Goal: Task Accomplishment & Management: Manage account settings

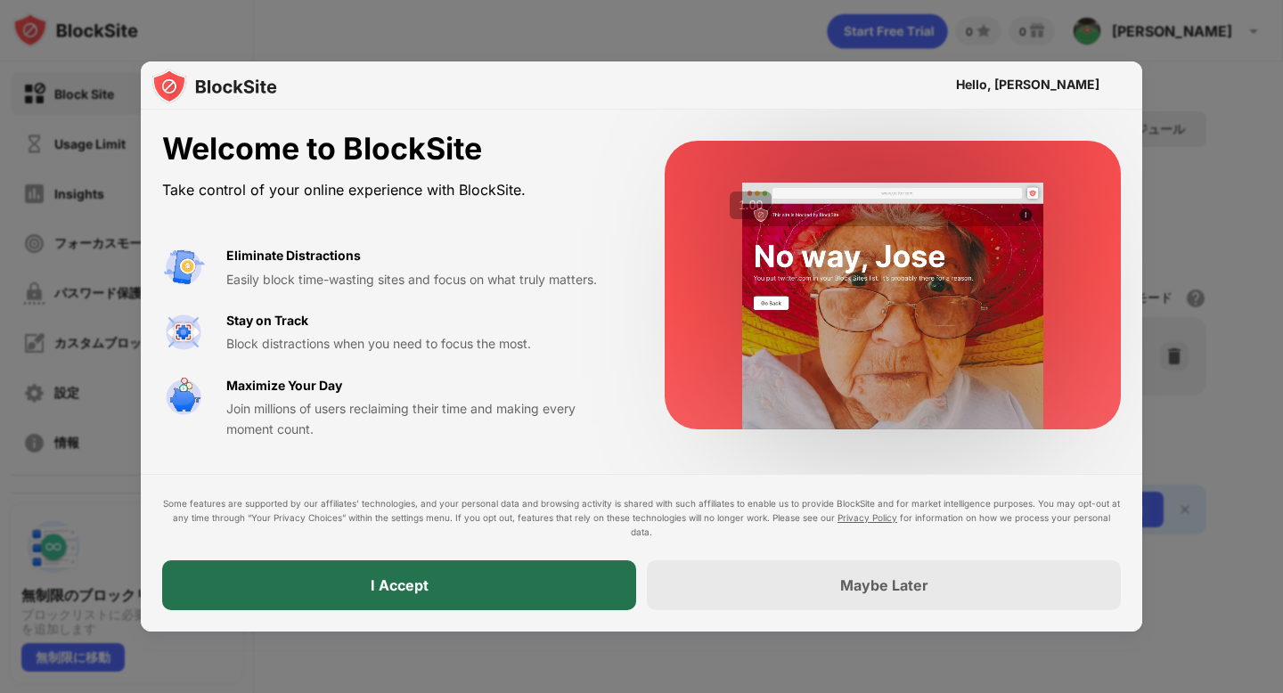
click at [413, 569] on div "I Accept" at bounding box center [399, 585] width 474 height 50
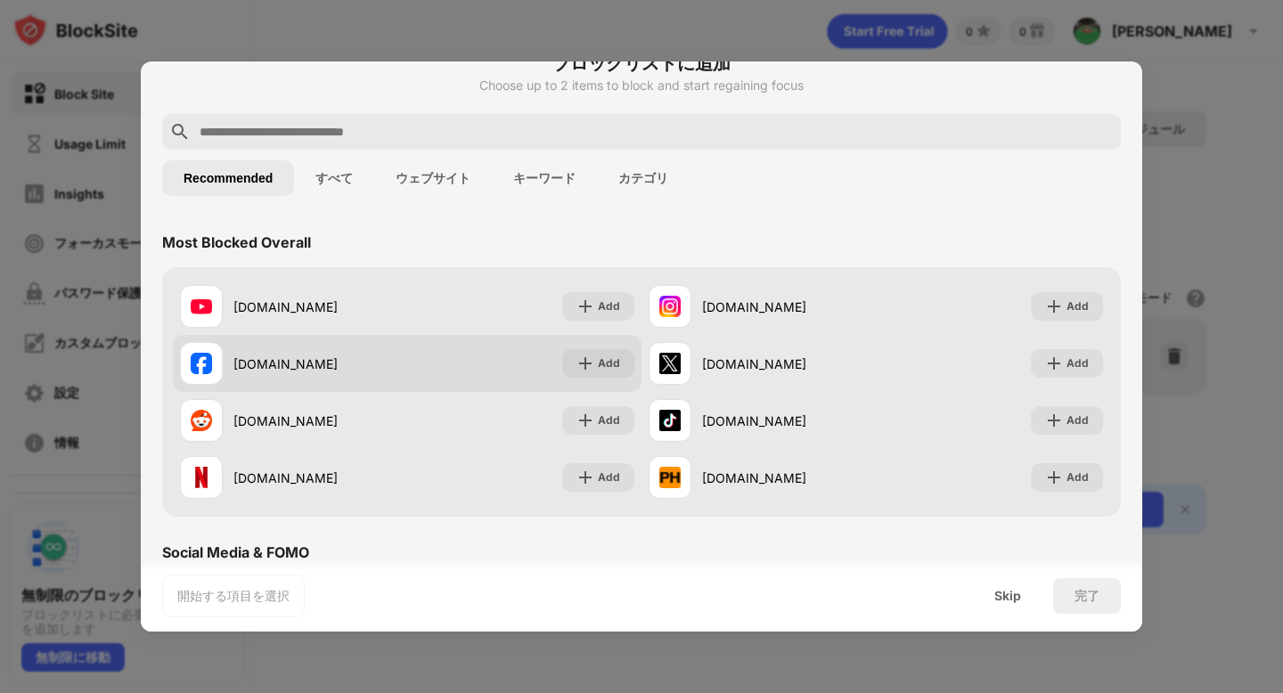
scroll to position [35, 0]
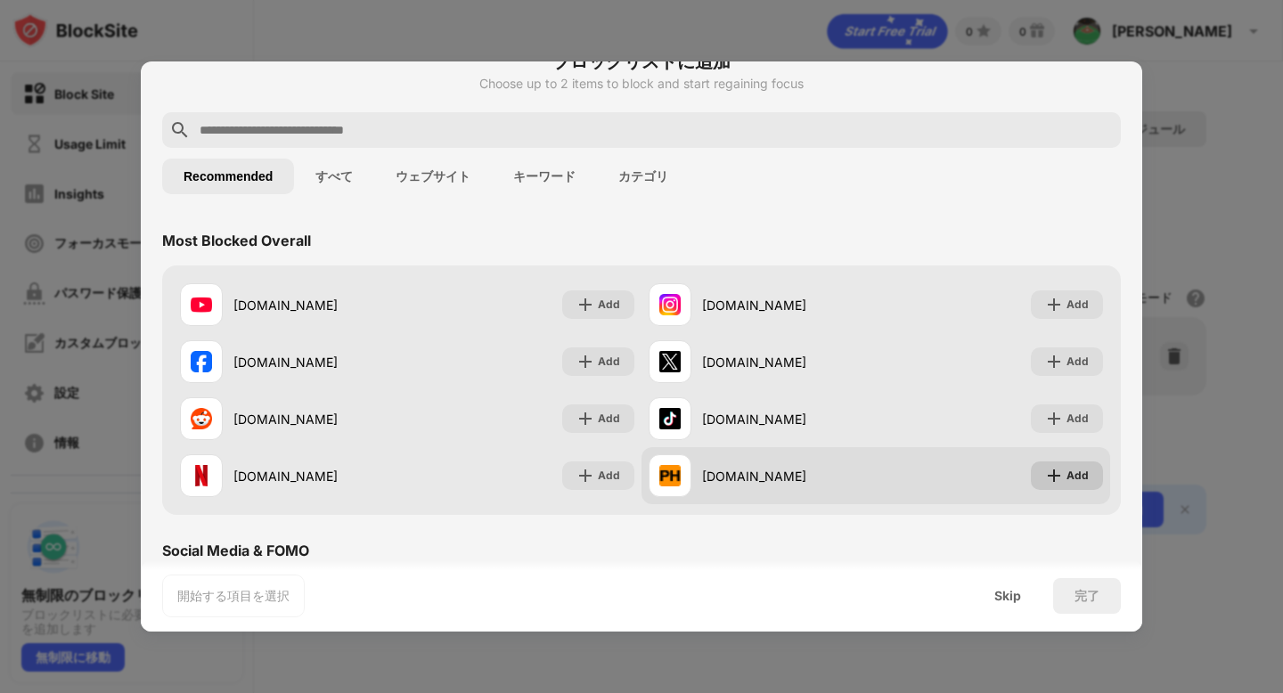
click at [1050, 466] on div "Add" at bounding box center [1067, 476] width 72 height 29
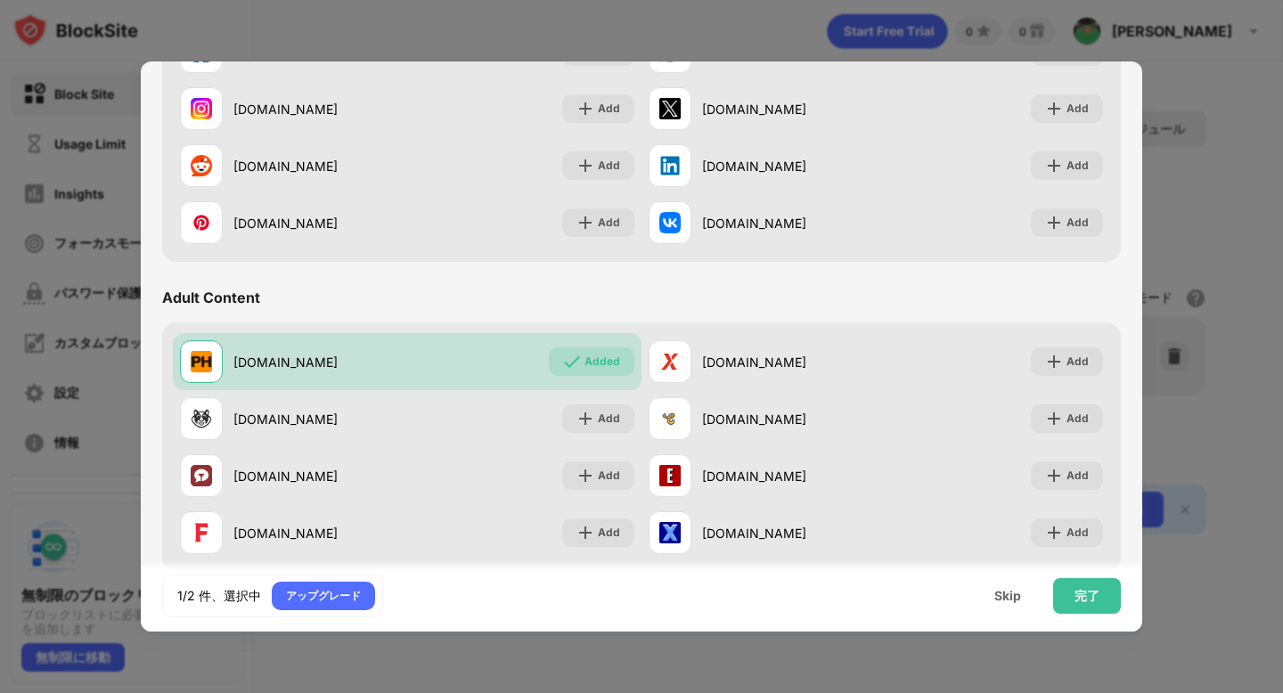
scroll to position [631, 0]
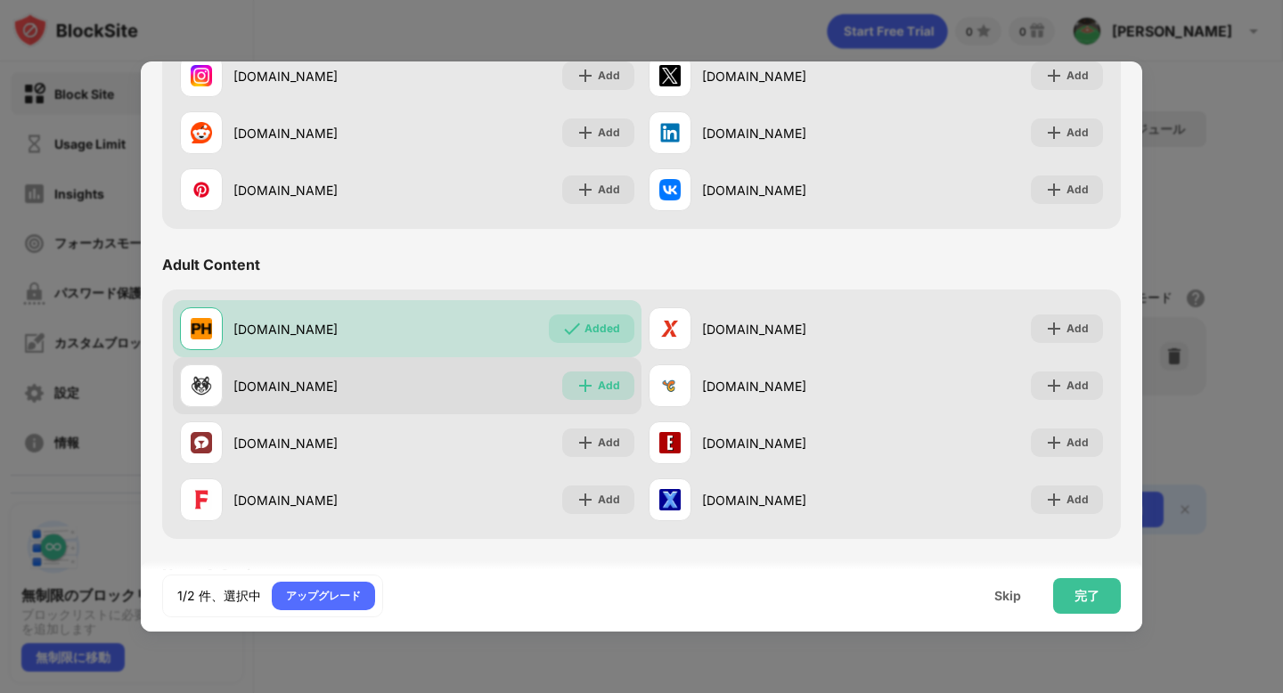
click at [587, 387] on img at bounding box center [585, 386] width 18 height 18
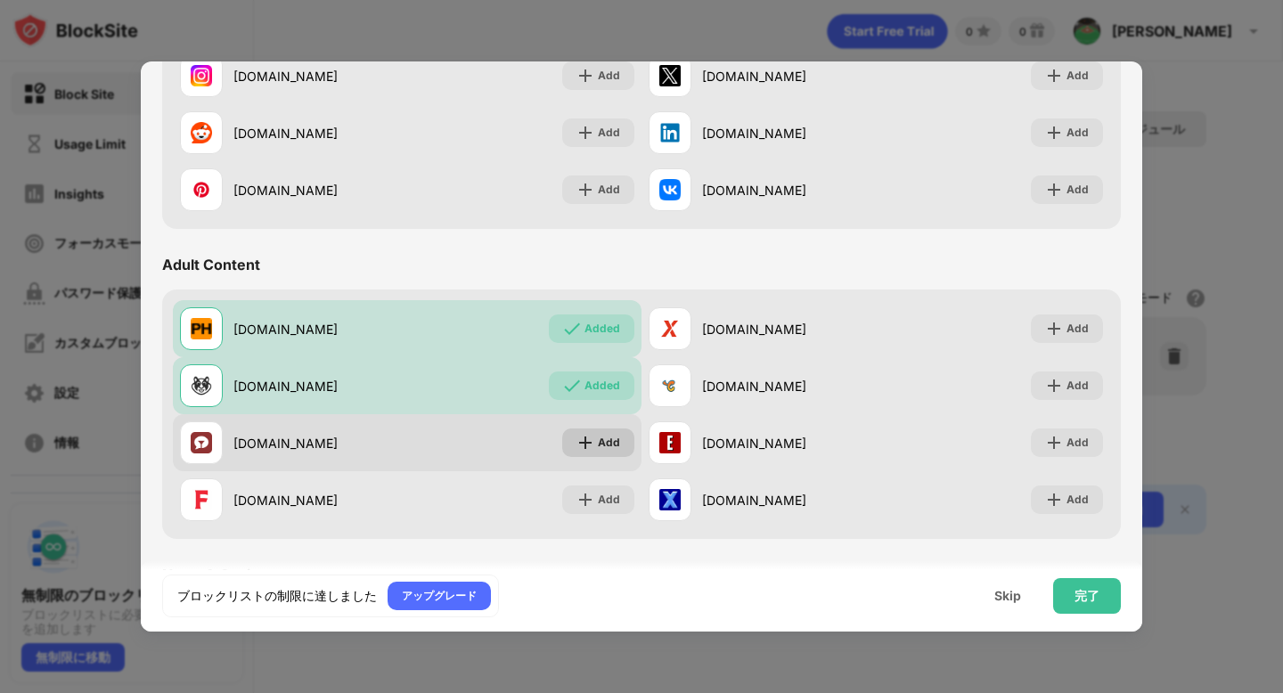
click at [592, 437] on img at bounding box center [585, 443] width 18 height 18
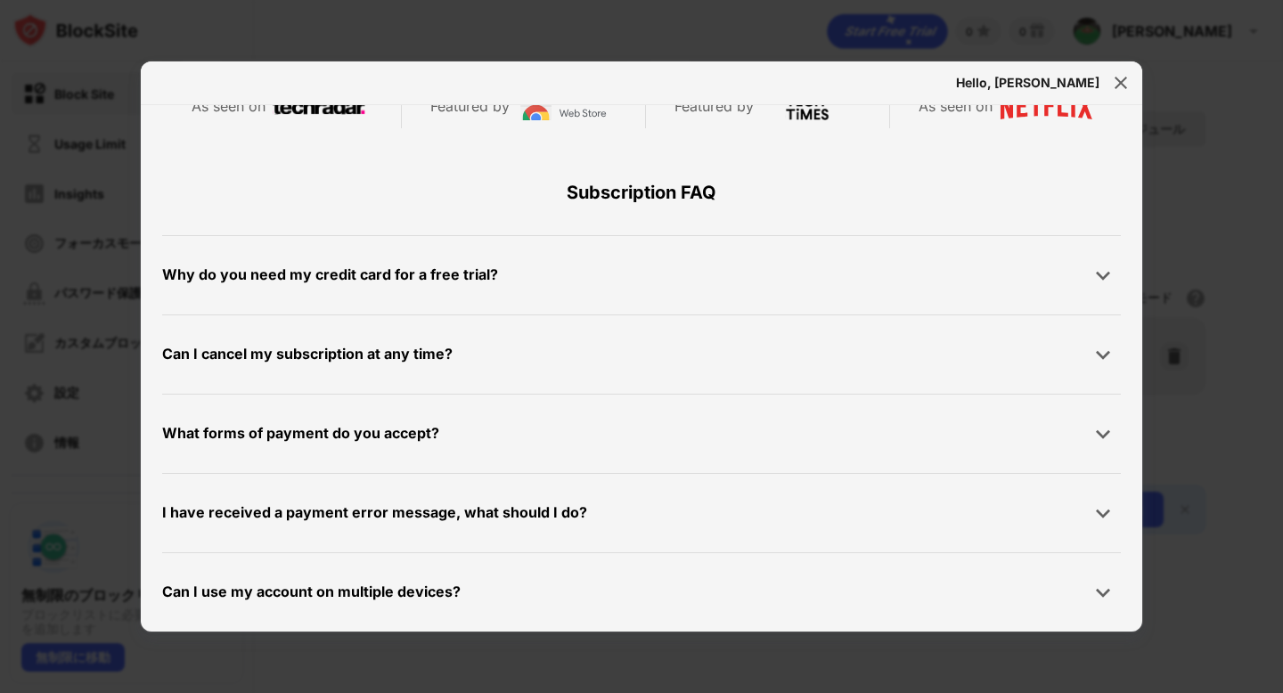
scroll to position [838, 0]
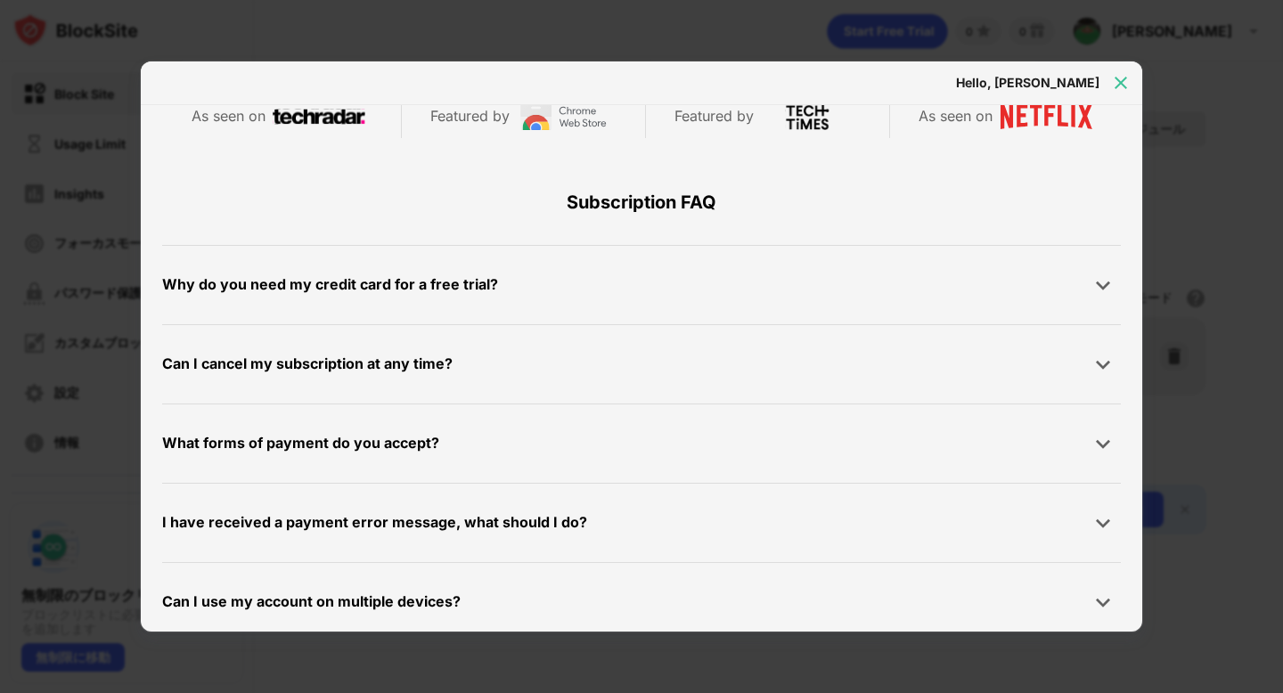
click at [1121, 79] on img at bounding box center [1121, 83] width 18 height 18
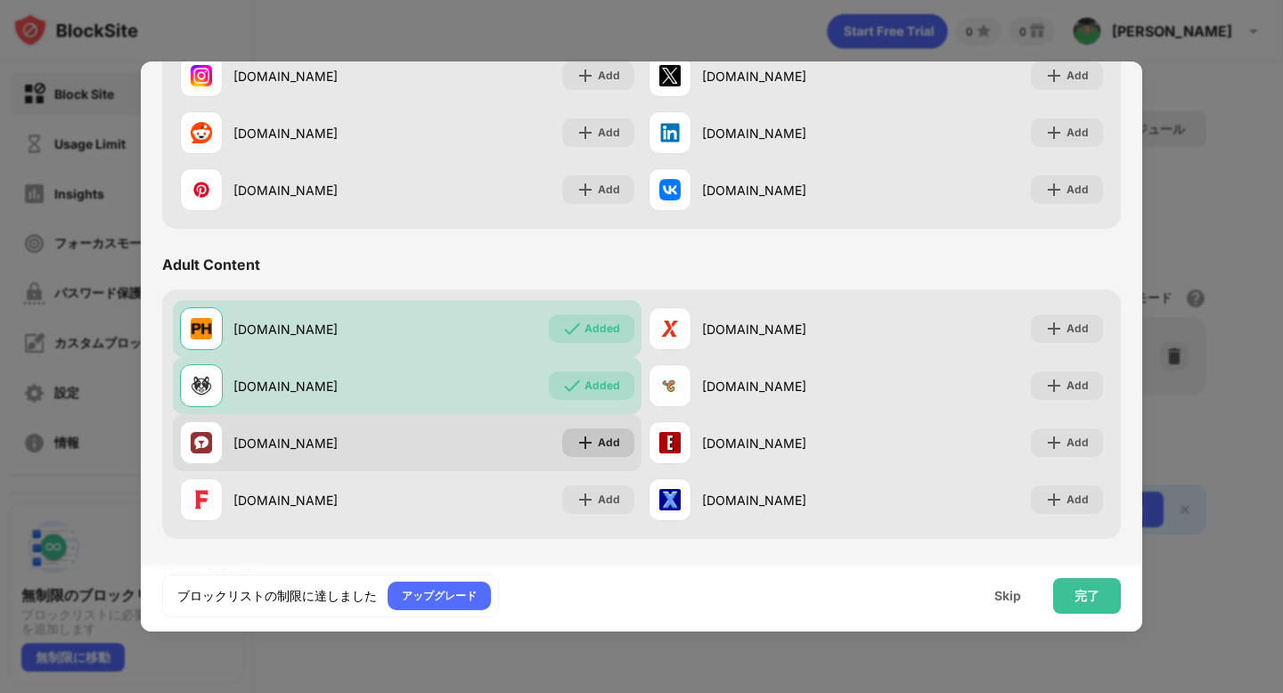
click at [574, 439] on div "Add" at bounding box center [598, 443] width 72 height 29
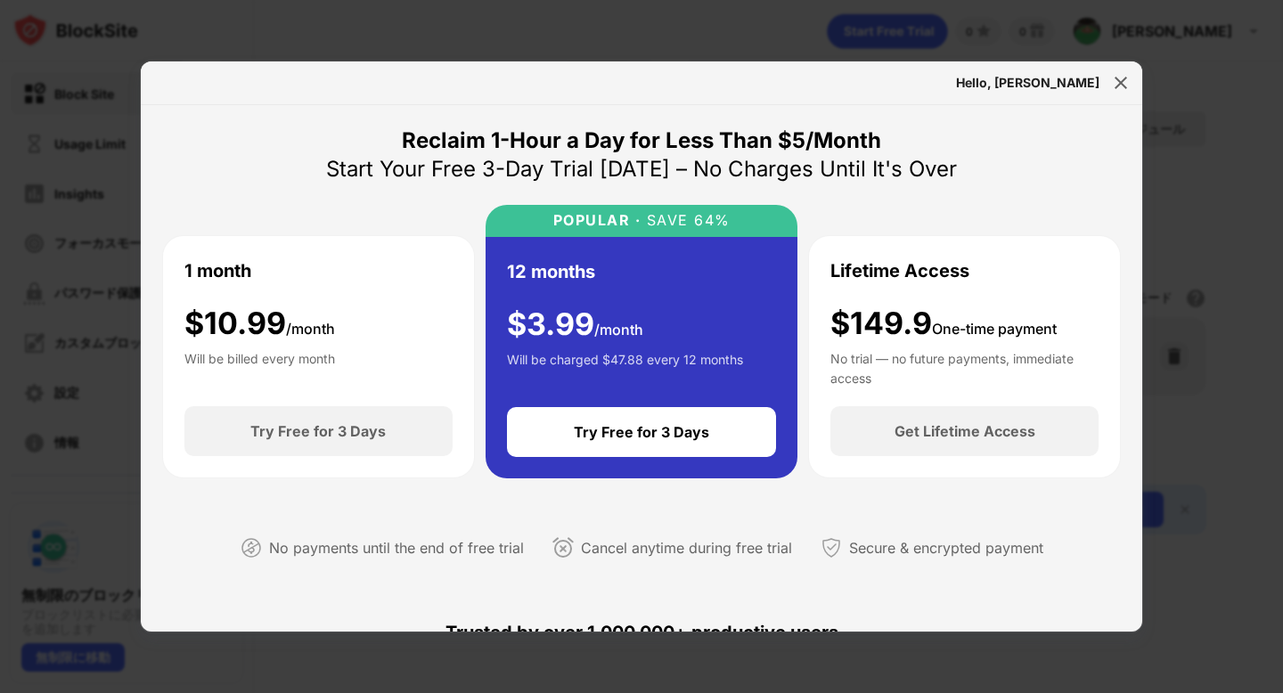
click at [1107, 71] on div "Hello, 川﨑颯太" at bounding box center [641, 83] width 1001 height 44
click at [1107, 79] on div at bounding box center [1121, 83] width 29 height 29
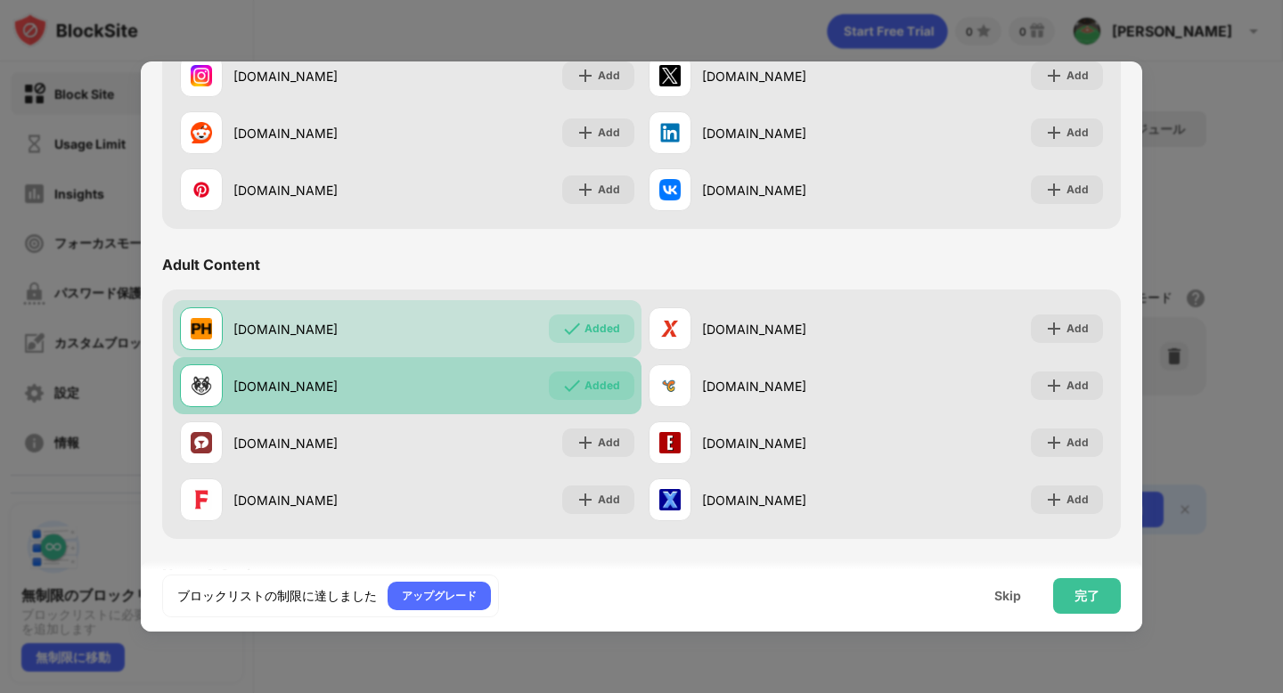
click at [616, 394] on div "Added" at bounding box center [602, 386] width 36 height 18
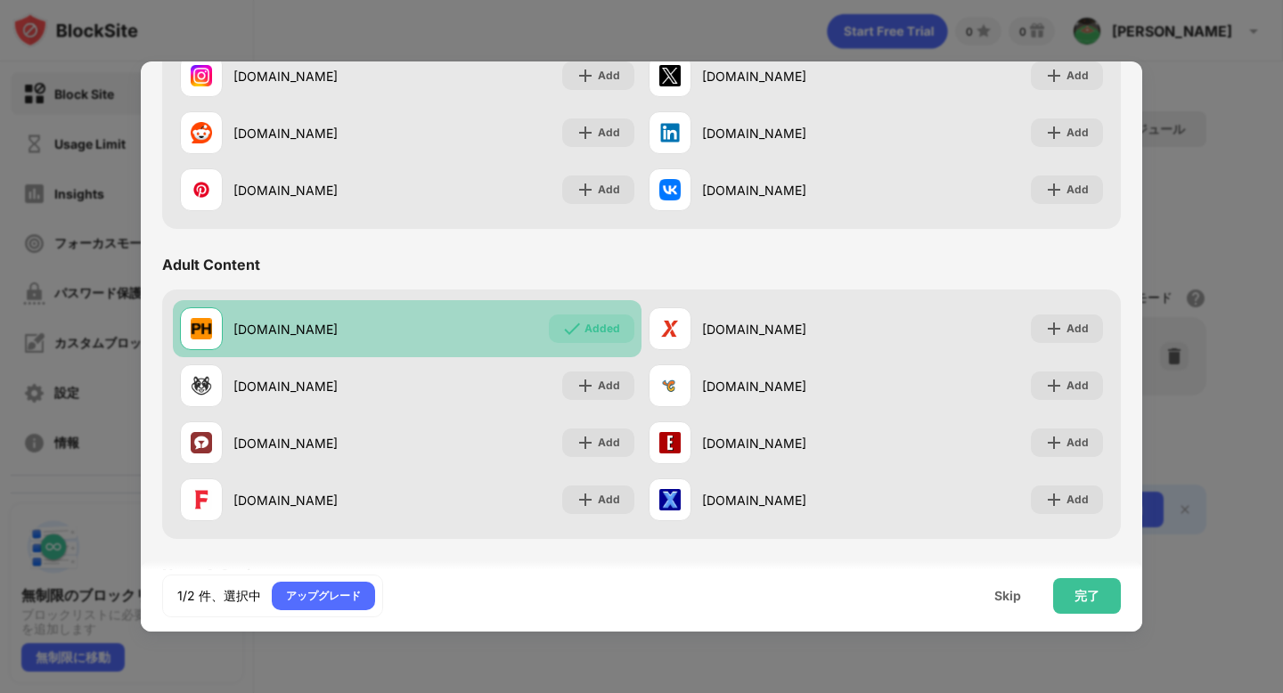
click at [615, 341] on div "Added" at bounding box center [592, 329] width 86 height 29
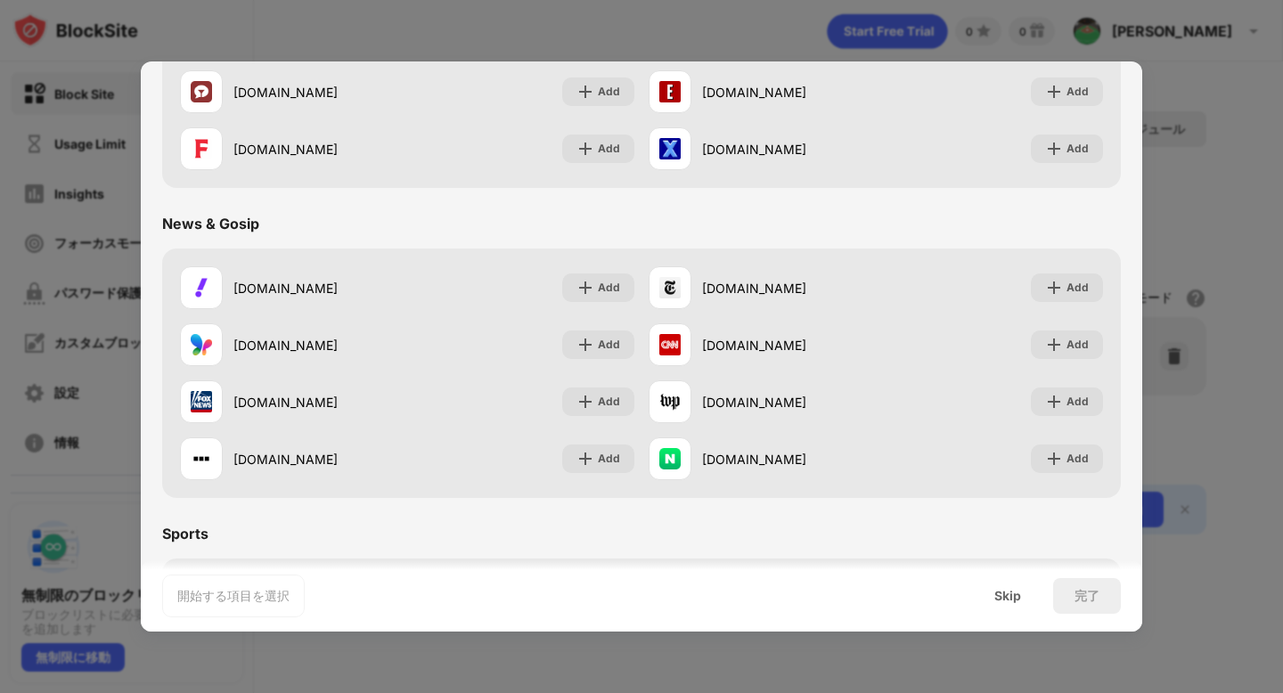
scroll to position [658, 0]
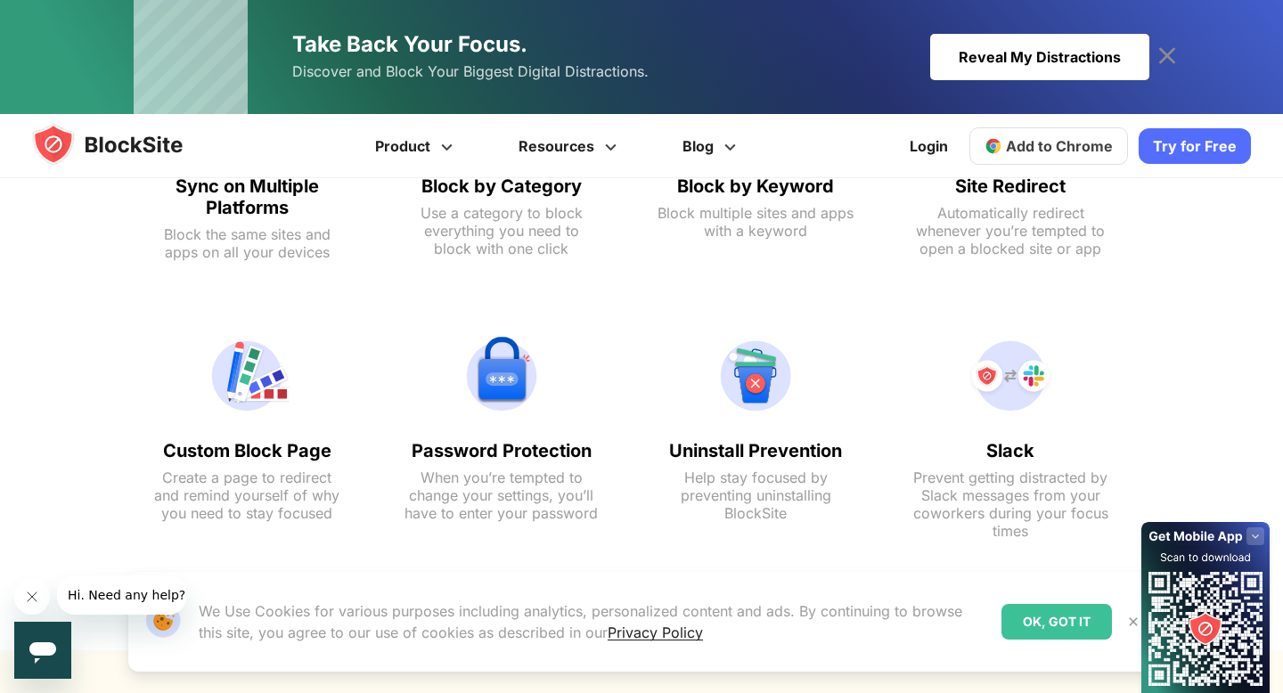
scroll to position [1281, 0]
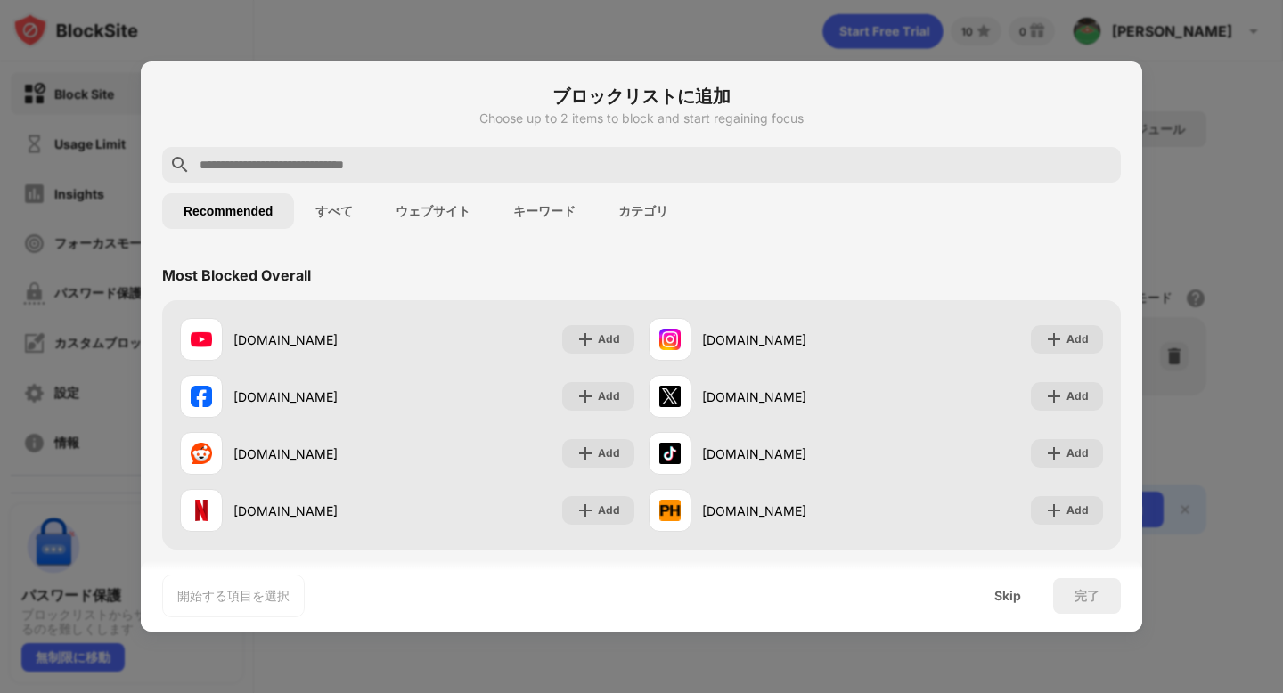
click at [567, 159] on input "text" at bounding box center [656, 164] width 916 height 21
click at [457, 168] on input "text" at bounding box center [656, 164] width 916 height 21
paste input "**********"
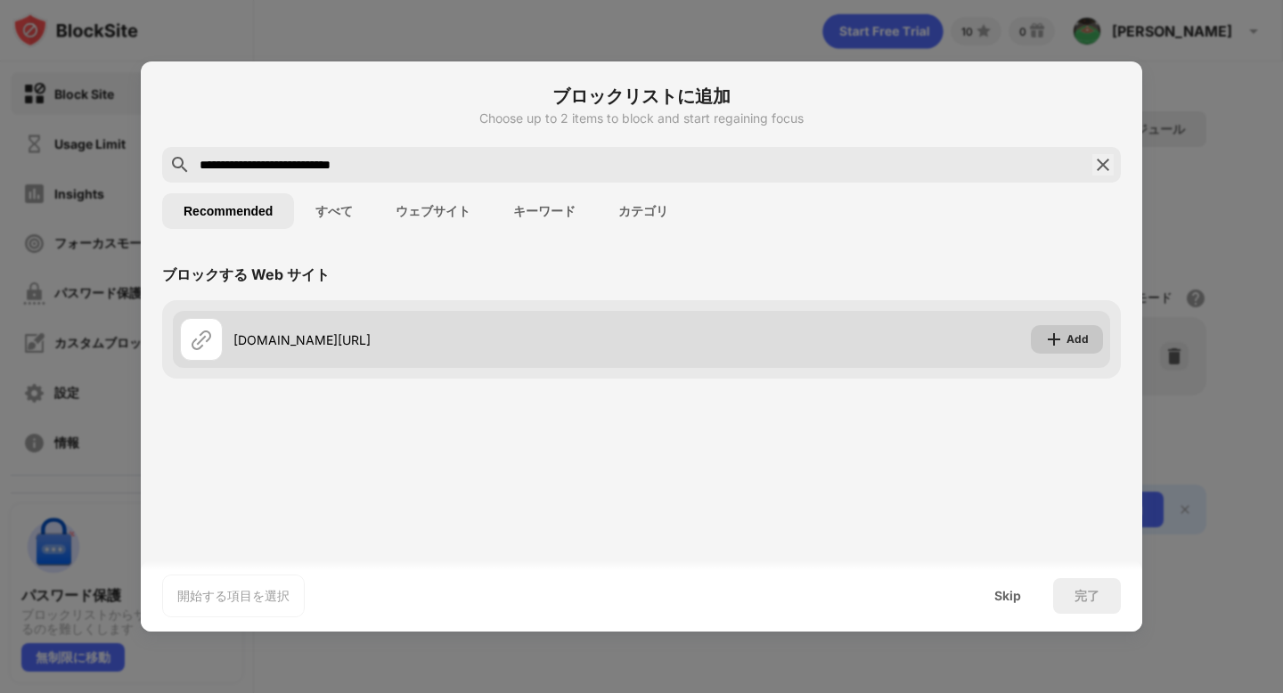
type input "**********"
click at [1064, 339] on div "Add" at bounding box center [1067, 339] width 72 height 29
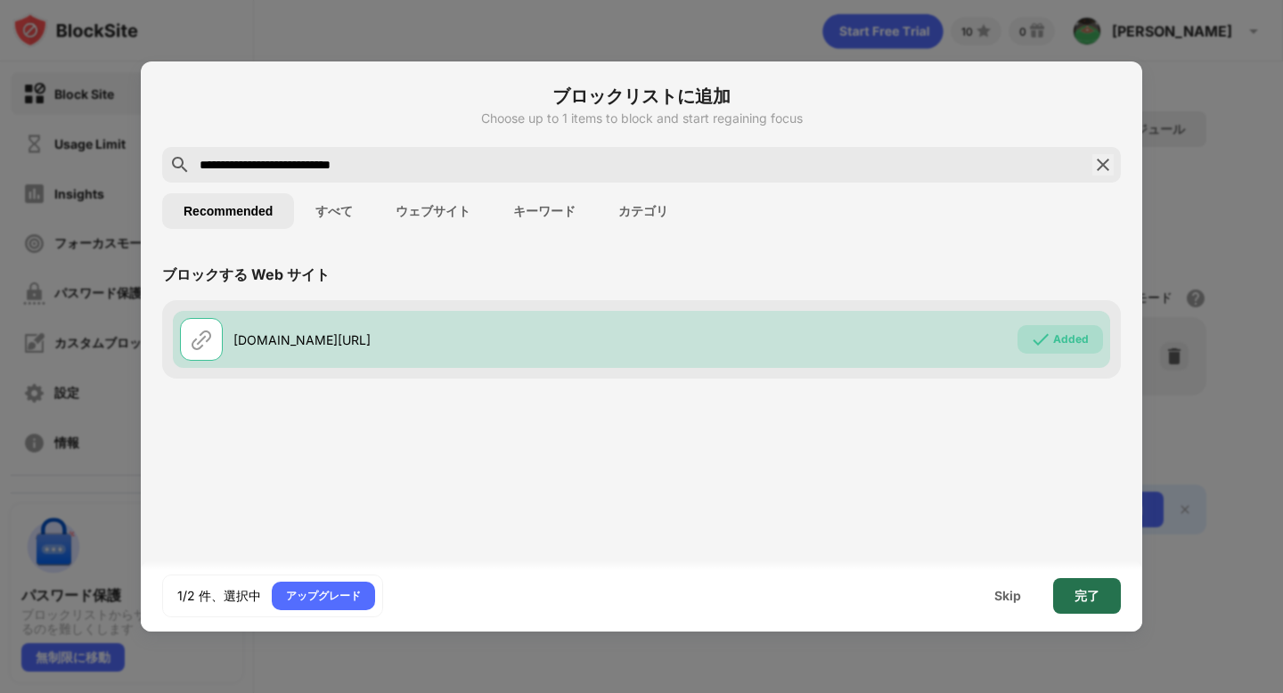
click at [1082, 592] on div "完了" at bounding box center [1087, 596] width 25 height 14
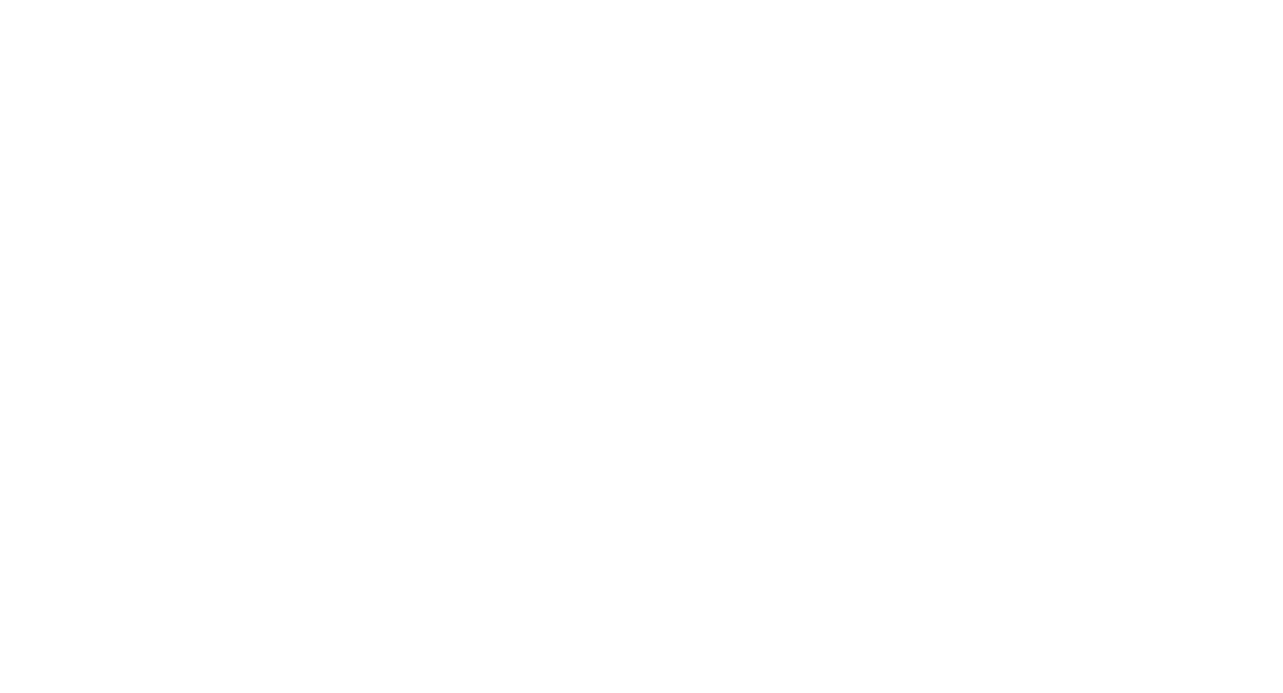
click at [427, 7] on html at bounding box center [641, 3] width 1283 height 7
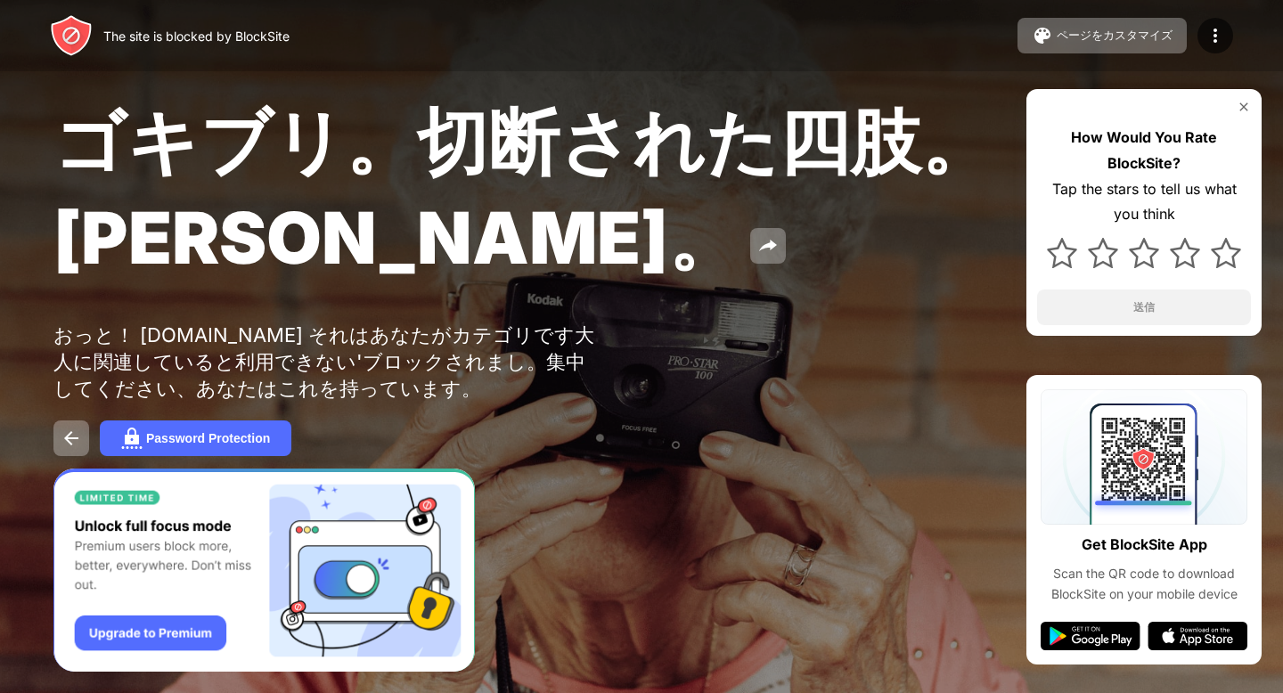
click at [173, 647] on img "Banner Message" at bounding box center [263, 571] width 421 height 204
